Goal: Contribute content: Add original content to the website for others to see

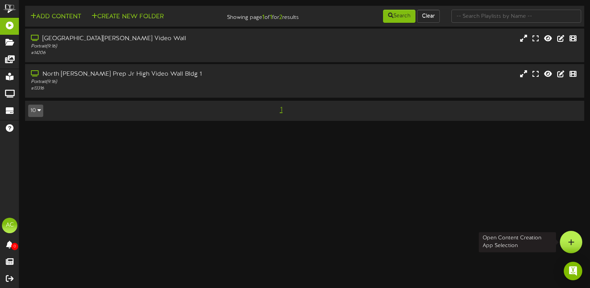
click at [573, 240] on icon at bounding box center [571, 241] width 7 height 7
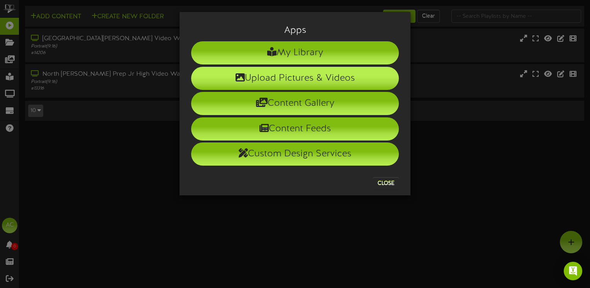
click at [304, 80] on li "Upload Pictures & Videos" at bounding box center [295, 78] width 208 height 23
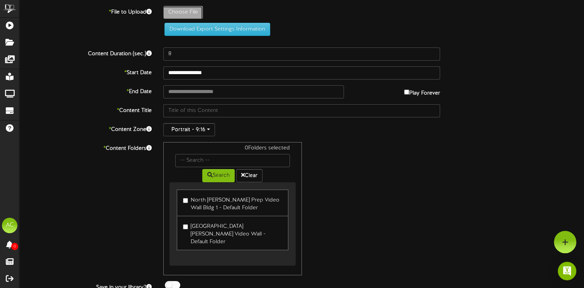
type input "**********"
type input "Screenshot24"
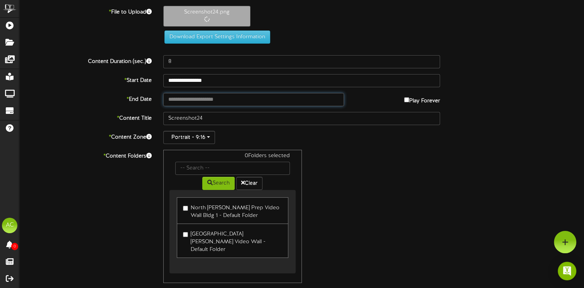
click at [193, 98] on input "text" at bounding box center [253, 99] width 181 height 13
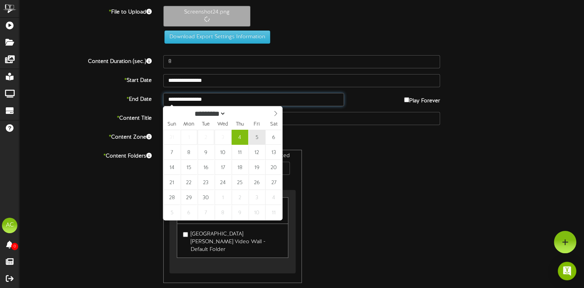
type input "**********"
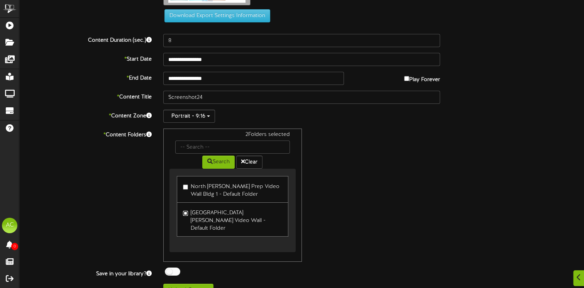
scroll to position [55, 0]
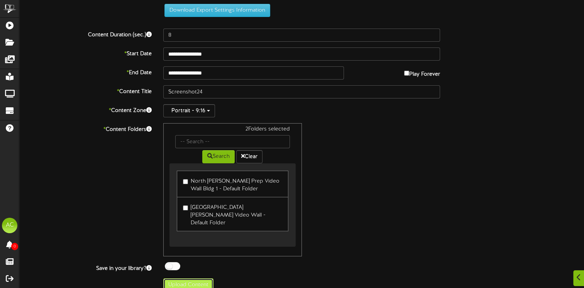
click at [184, 278] on button "Upload Content" at bounding box center [188, 284] width 50 height 13
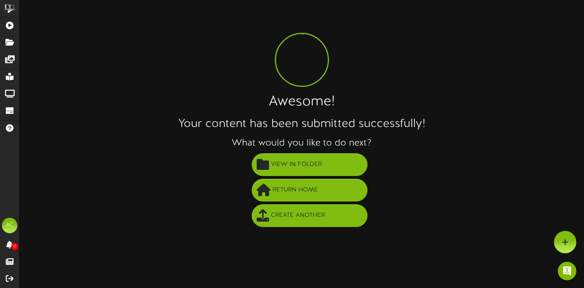
scroll to position [0, 0]
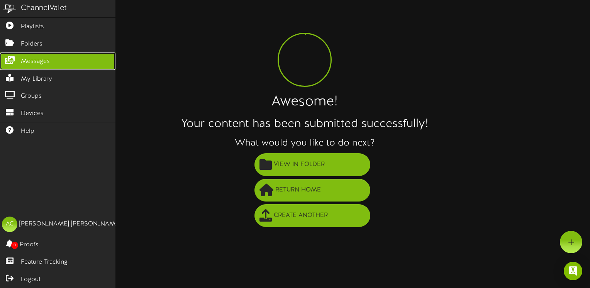
click at [24, 63] on span "Messages" at bounding box center [35, 61] width 29 height 9
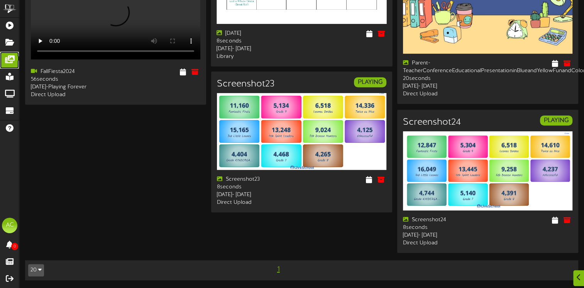
scroll to position [458, 0]
click at [381, 175] on icon at bounding box center [381, 179] width 8 height 8
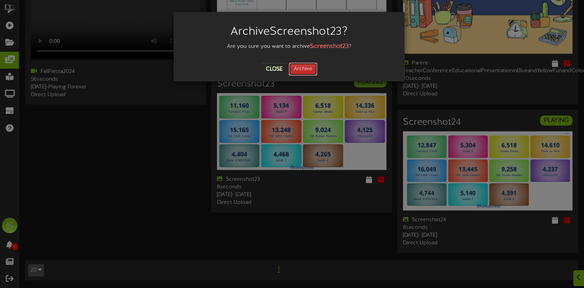
click at [308, 66] on button "Archive" at bounding box center [303, 69] width 29 height 13
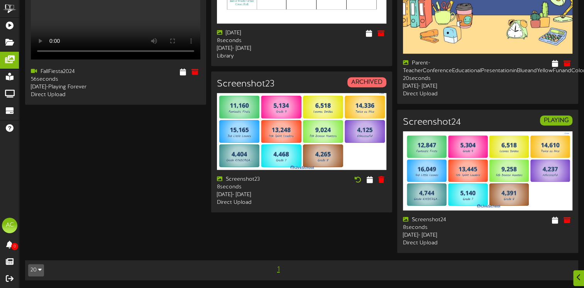
scroll to position [0, 0]
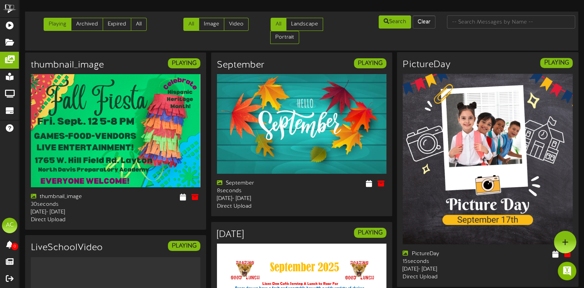
click at [520, 55] on div "PLAYING" at bounding box center [532, 60] width 91 height 16
